Goal: Find specific page/section: Find specific page/section

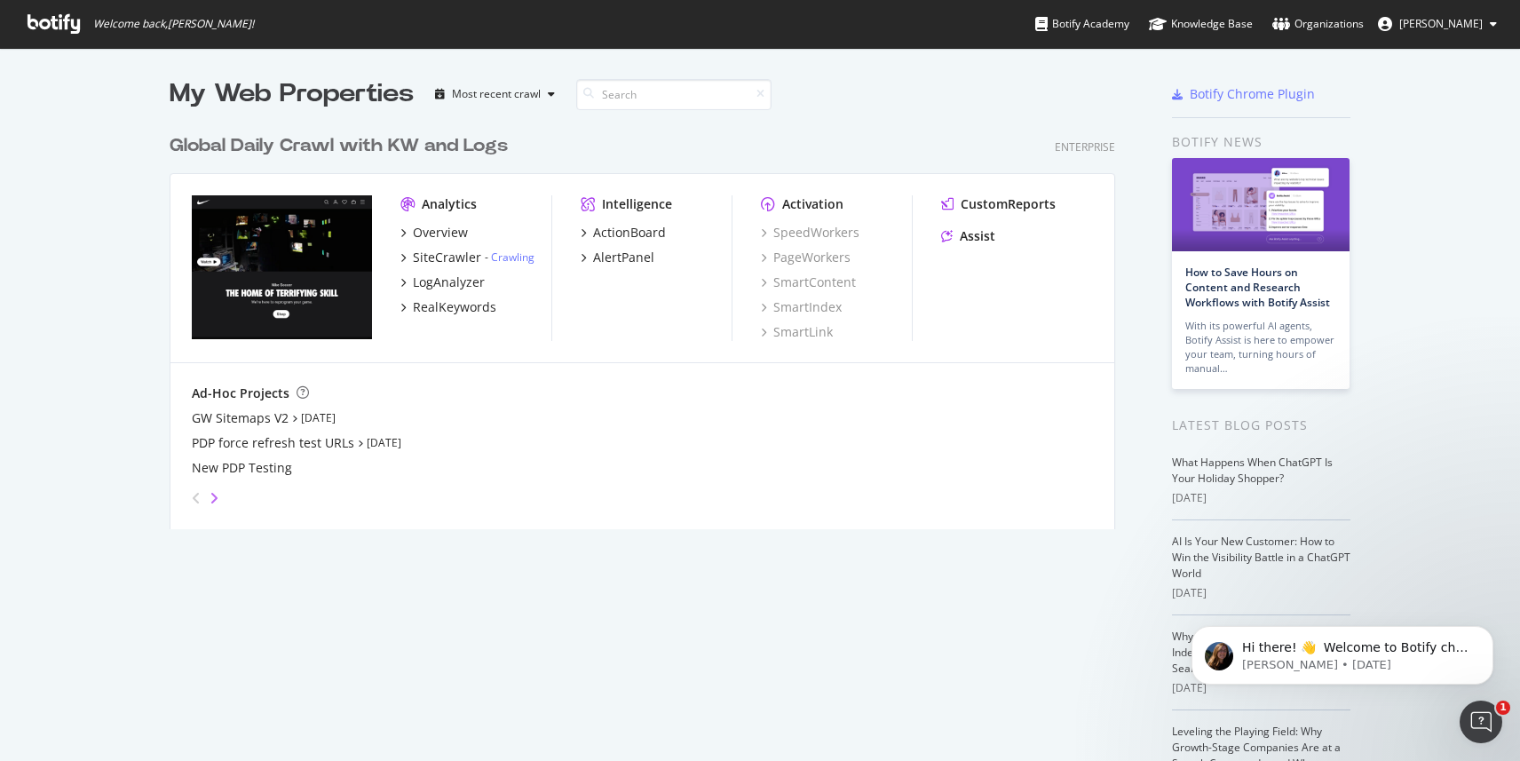
click at [214, 497] on icon "angle-right" at bounding box center [213, 498] width 9 height 14
click at [428, 229] on div "Overview" at bounding box center [440, 233] width 55 height 18
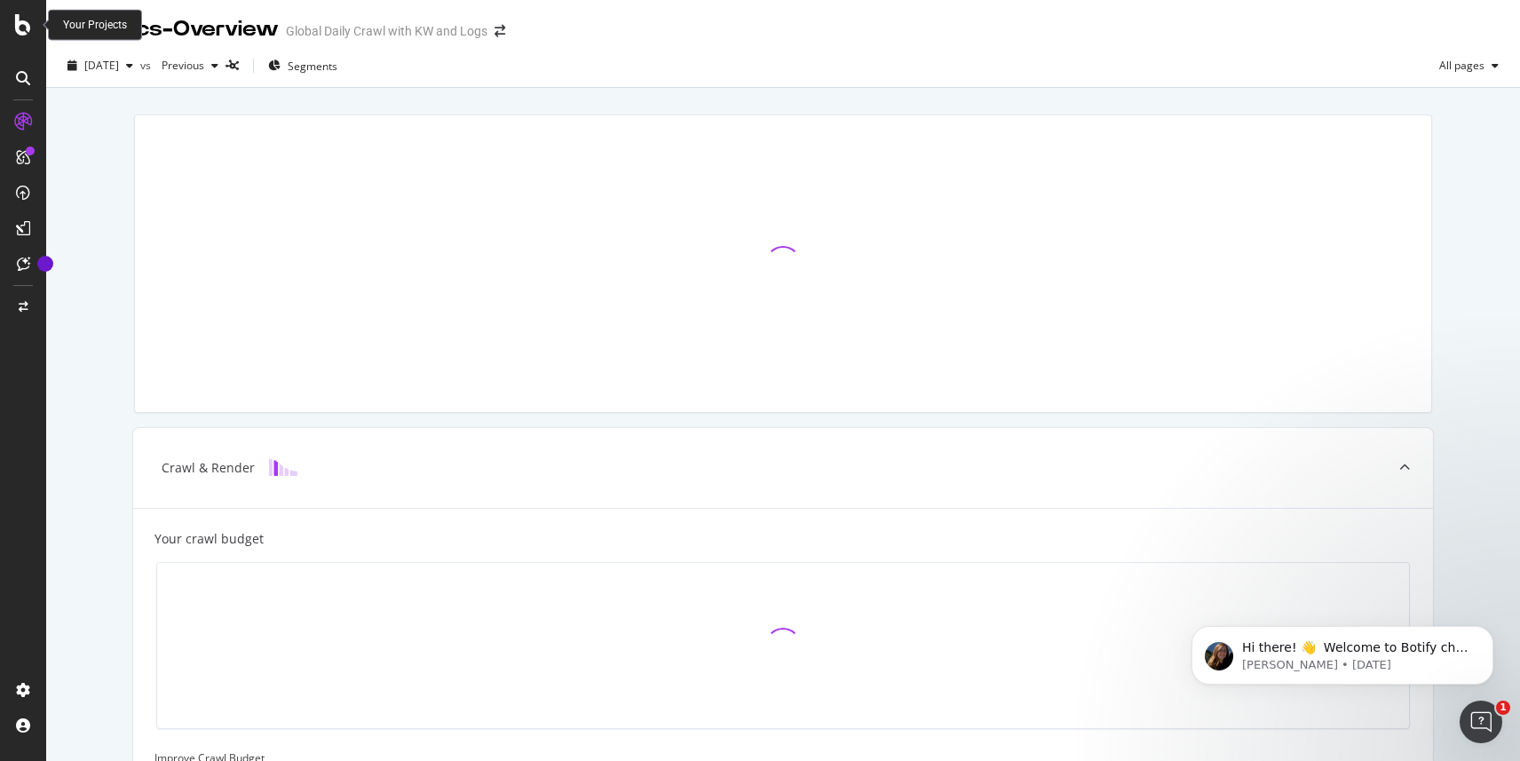
click at [18, 28] on icon at bounding box center [23, 24] width 16 height 21
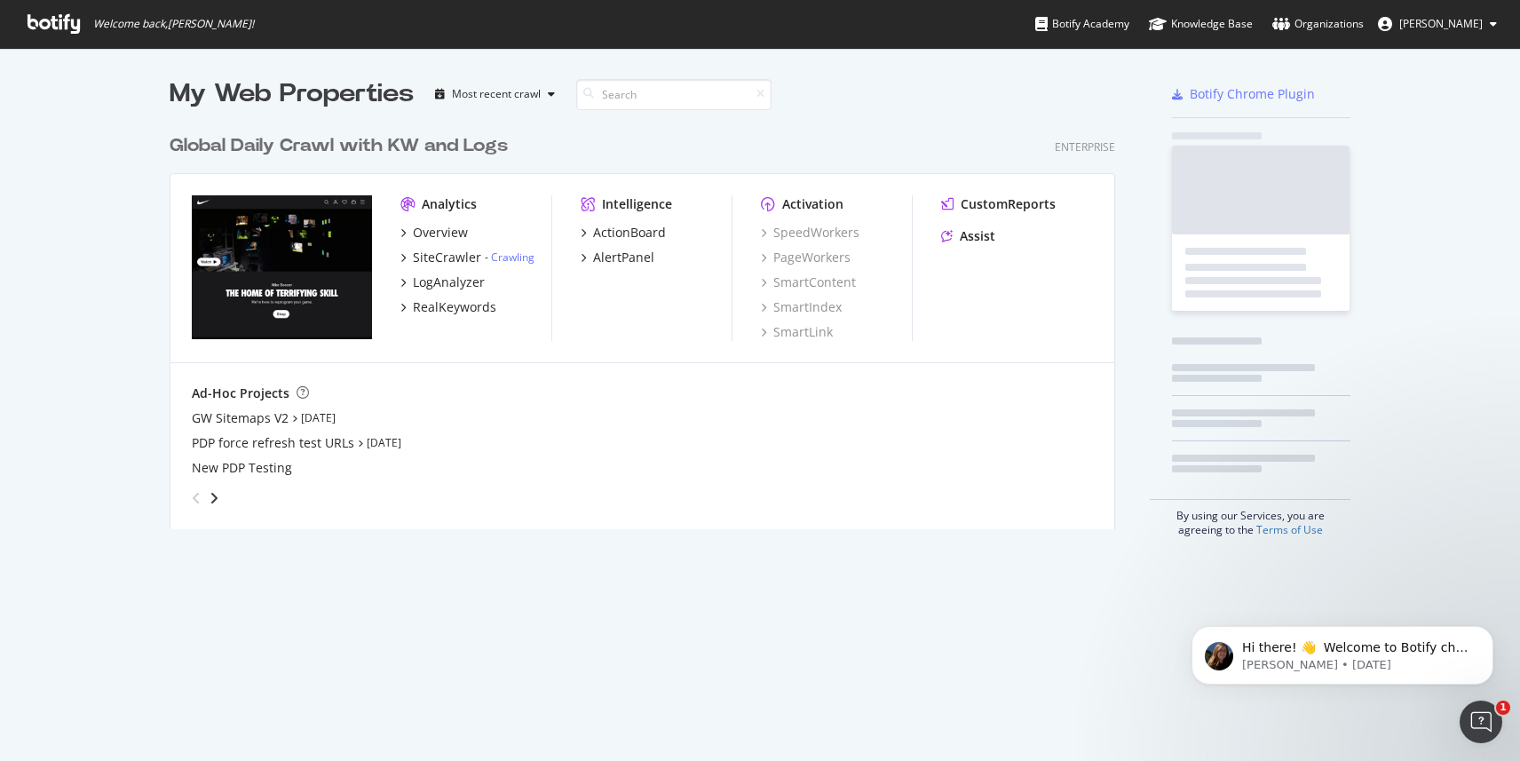
scroll to position [761, 1520]
click at [549, 91] on icon "button" at bounding box center [551, 94] width 7 height 11
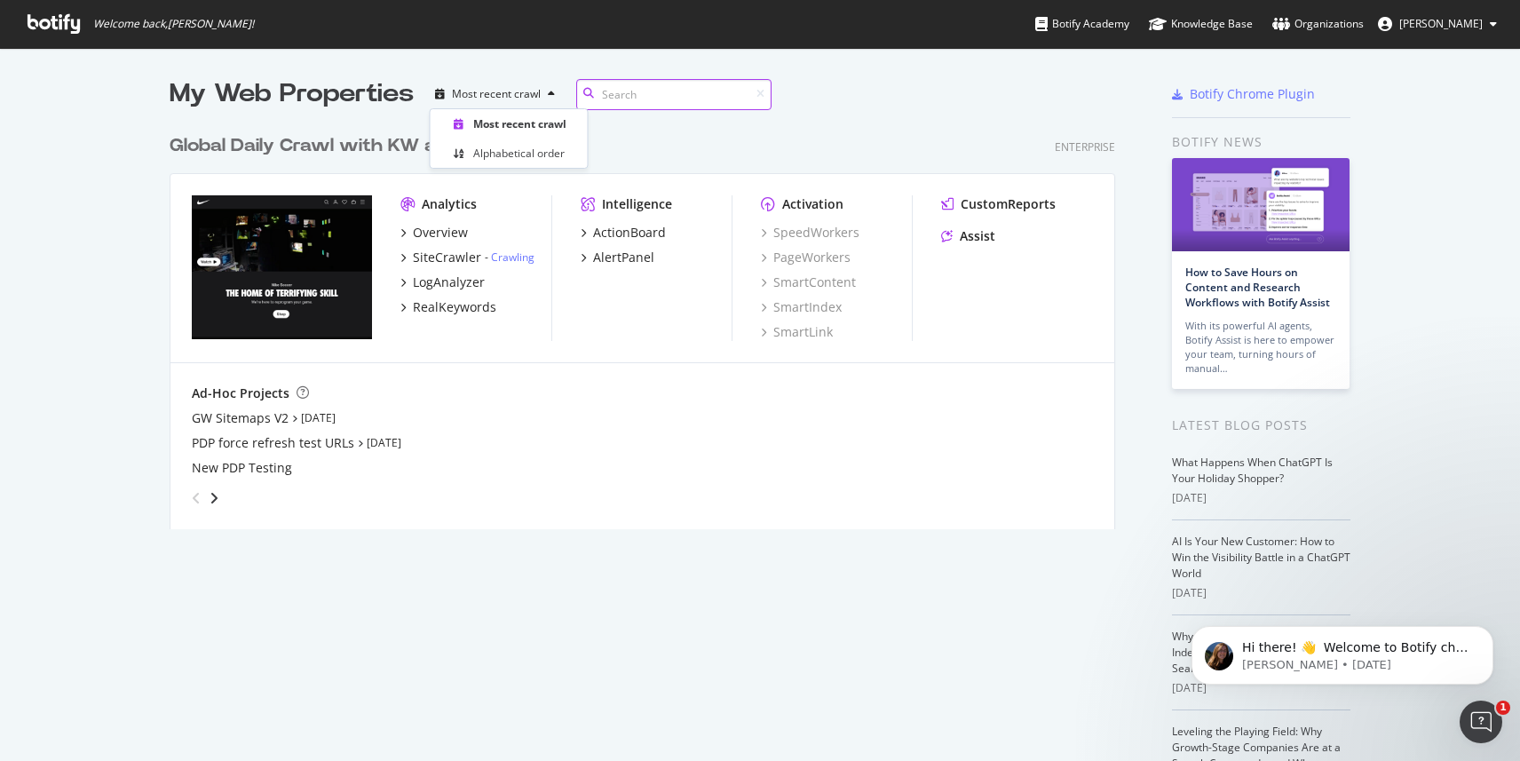
click at [648, 104] on input at bounding box center [673, 94] width 195 height 31
type input "sitemap"
click at [215, 499] on icon "angle-right" at bounding box center [213, 498] width 9 height 14
click at [397, 233] on div "Analytics Overview SiteCrawler - Crawling LogAnalyzer RealKeywords Intelligence…" at bounding box center [642, 268] width 944 height 189
click at [764, 232] on icon "grid" at bounding box center [763, 232] width 5 height 9
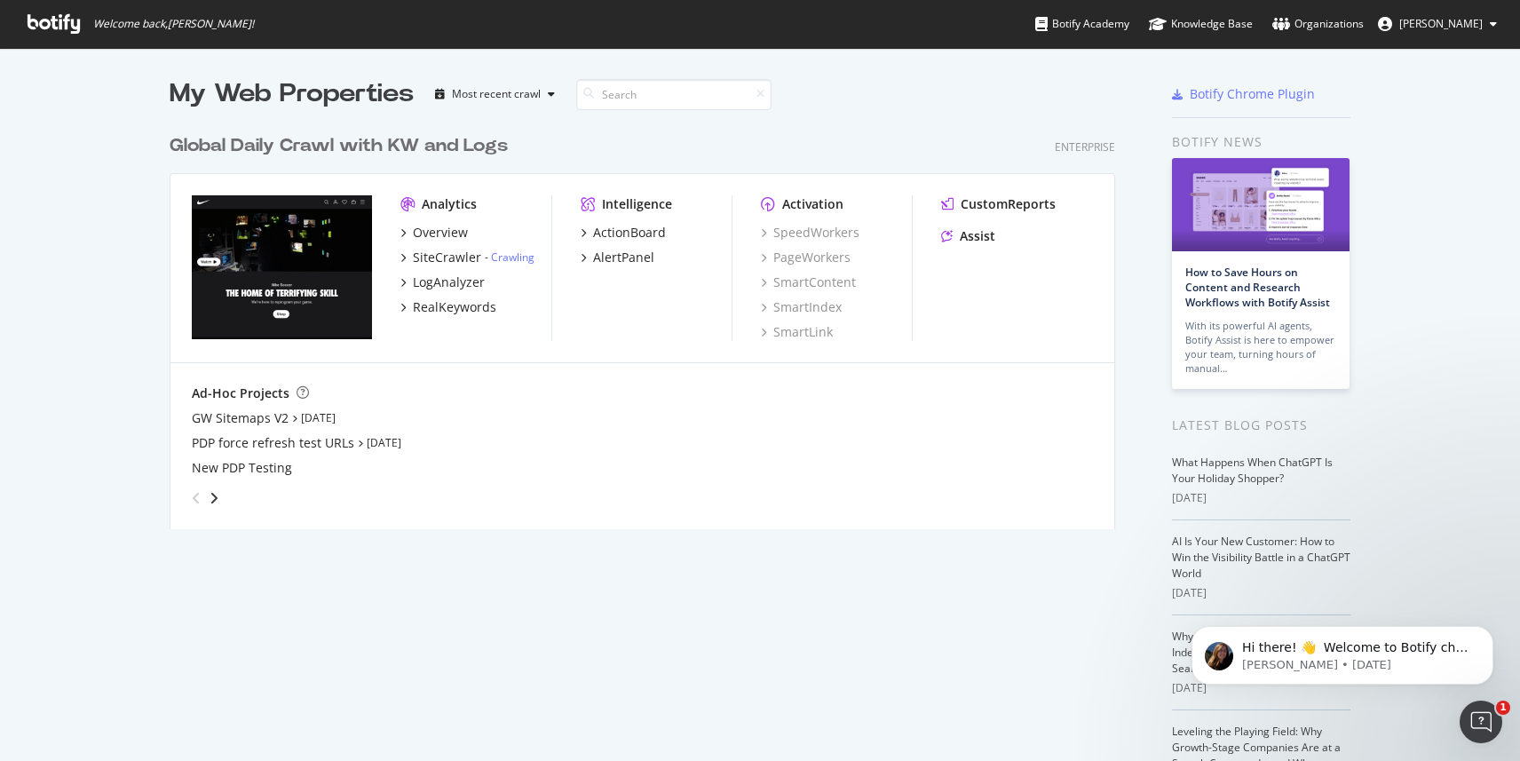
scroll to position [761, 1520]
click at [255, 421] on div "GW Sitemaps V2" at bounding box center [240, 418] width 97 height 18
